Goal: Task Accomplishment & Management: Use online tool/utility

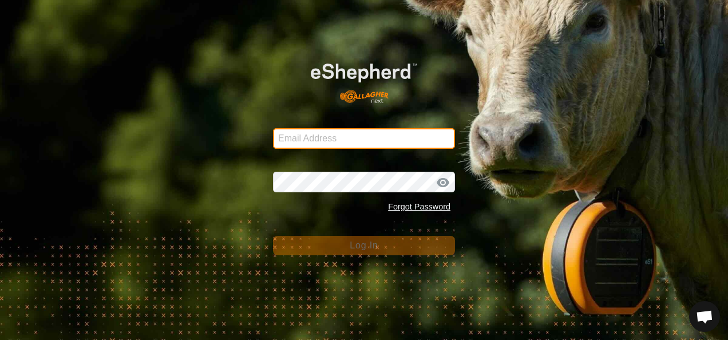
type input "[EMAIL_ADDRESS][DOMAIN_NAME]"
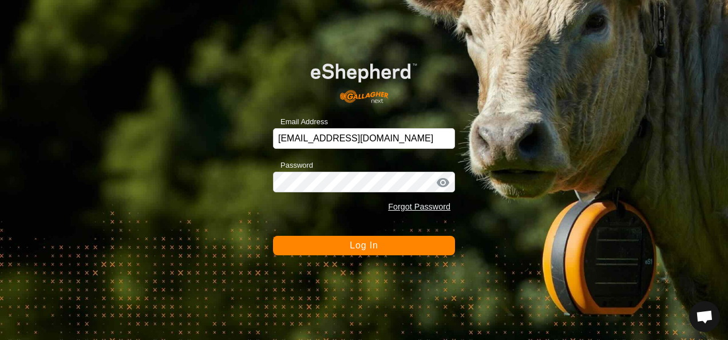
click at [377, 242] on span "Log In" at bounding box center [364, 245] width 28 height 10
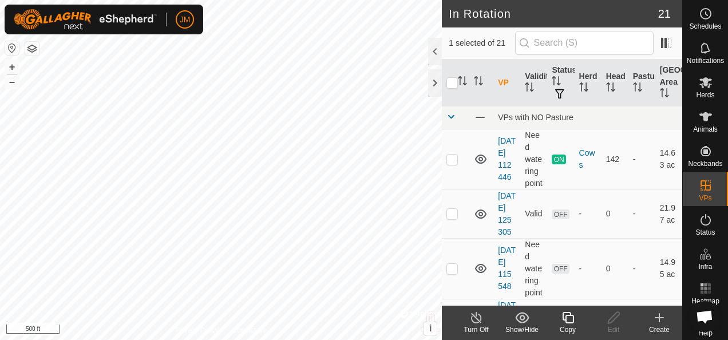
checkbox input "false"
checkbox input "true"
click at [614, 319] on icon at bounding box center [613, 317] width 11 height 11
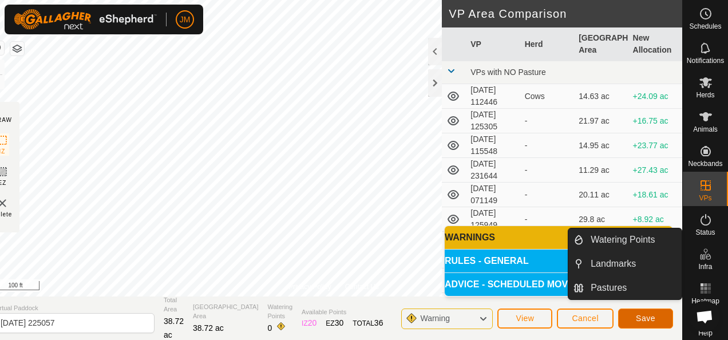
click at [647, 317] on span "Save" at bounding box center [645, 318] width 19 height 9
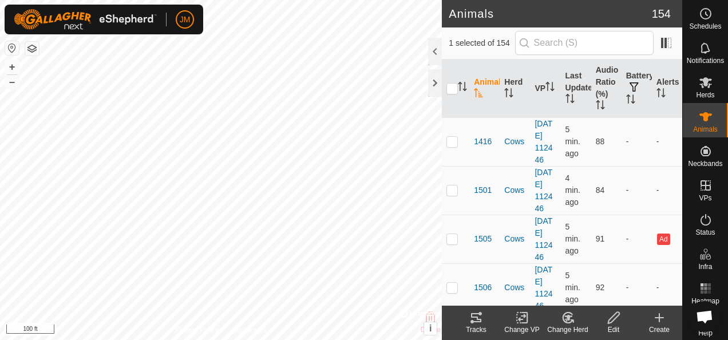
click at [480, 320] on icon at bounding box center [476, 317] width 10 height 9
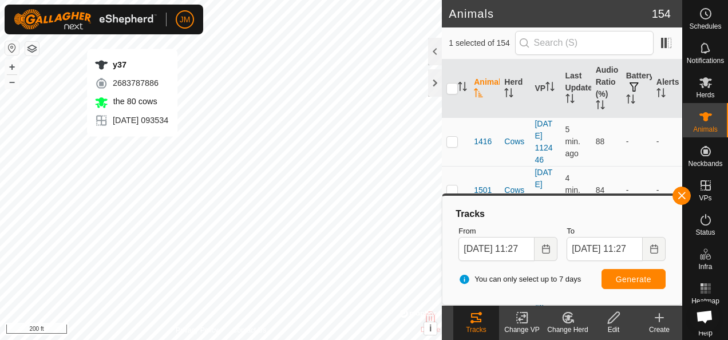
checkbox input "false"
checkbox input "true"
click at [477, 320] on icon at bounding box center [477, 318] width 14 height 14
click at [684, 196] on button "button" at bounding box center [682, 196] width 18 height 18
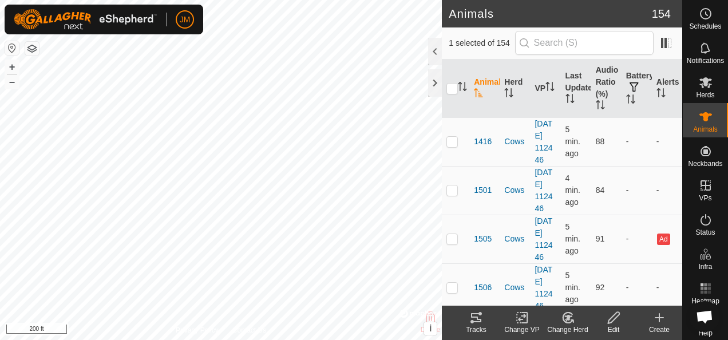
click at [481, 317] on icon at bounding box center [477, 318] width 14 height 14
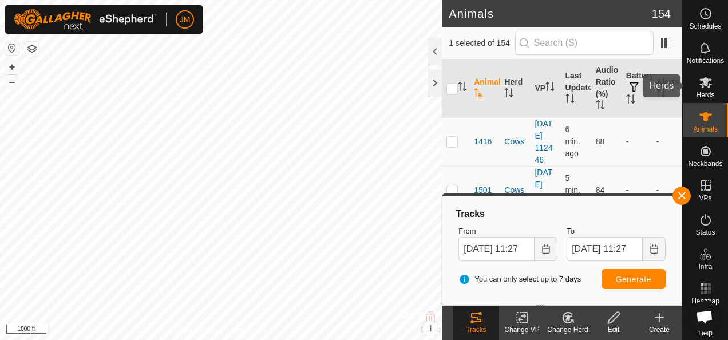
click at [700, 85] on icon at bounding box center [706, 82] width 13 height 11
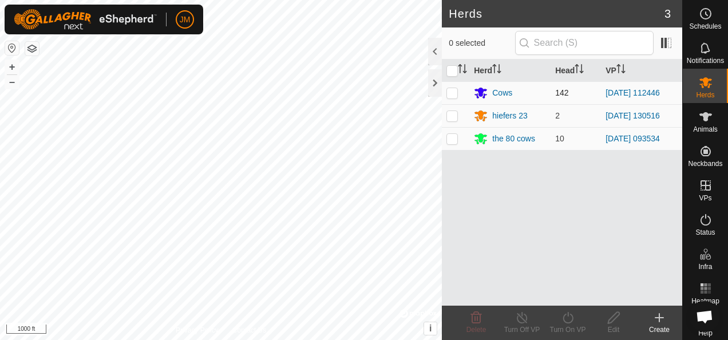
click at [455, 90] on p-checkbox at bounding box center [452, 92] width 11 height 9
checkbox input "true"
click at [569, 316] on icon at bounding box center [568, 318] width 14 height 14
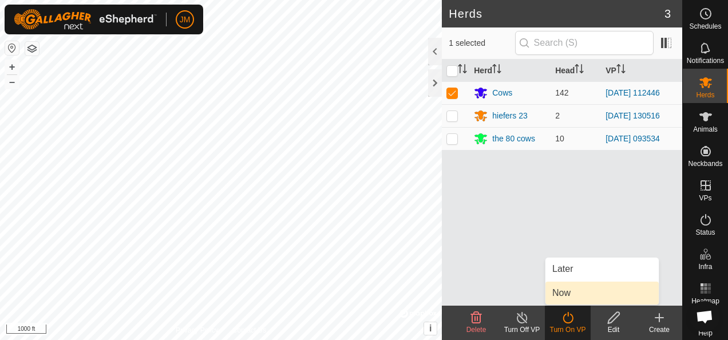
click at [564, 299] on link "Now" at bounding box center [602, 293] width 113 height 23
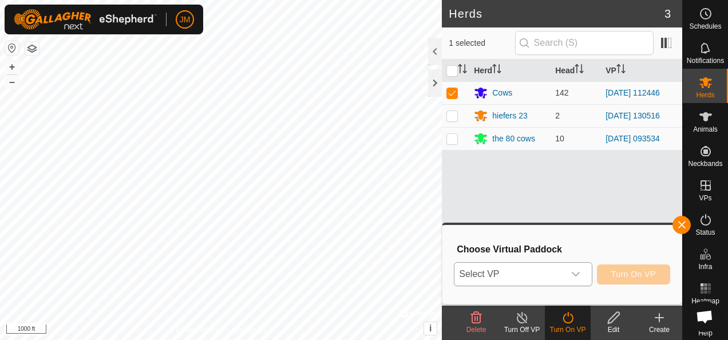
click at [584, 275] on div "dropdown trigger" at bounding box center [576, 274] width 23 height 23
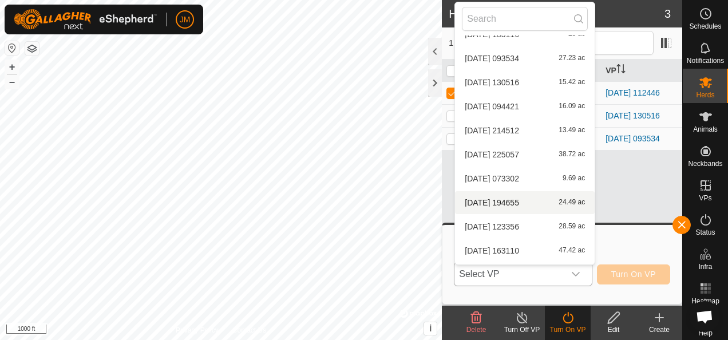
scroll to position [301, 0]
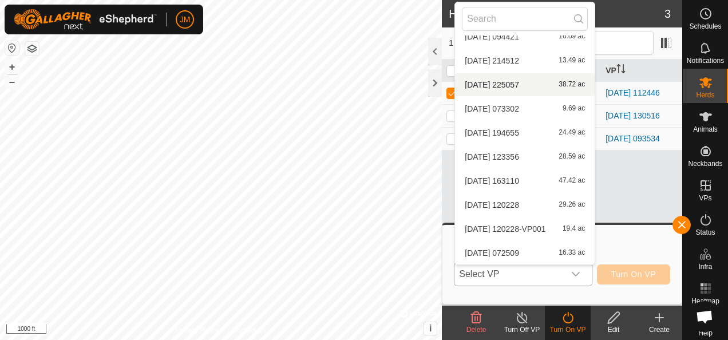
click at [496, 81] on li "[DATE] 225057 38.72 ac" at bounding box center [525, 84] width 140 height 23
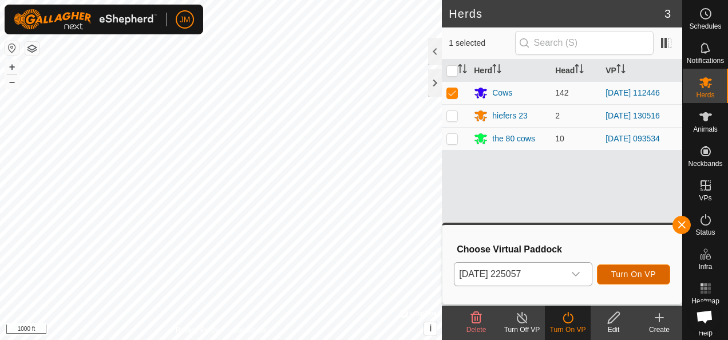
click at [623, 270] on span "Turn On VP" at bounding box center [634, 274] width 45 height 9
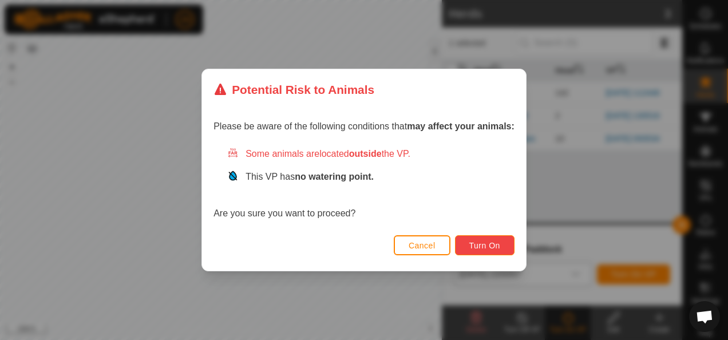
click at [491, 245] on span "Turn On" at bounding box center [485, 245] width 31 height 9
